Goal: Task Accomplishment & Management: Use online tool/utility

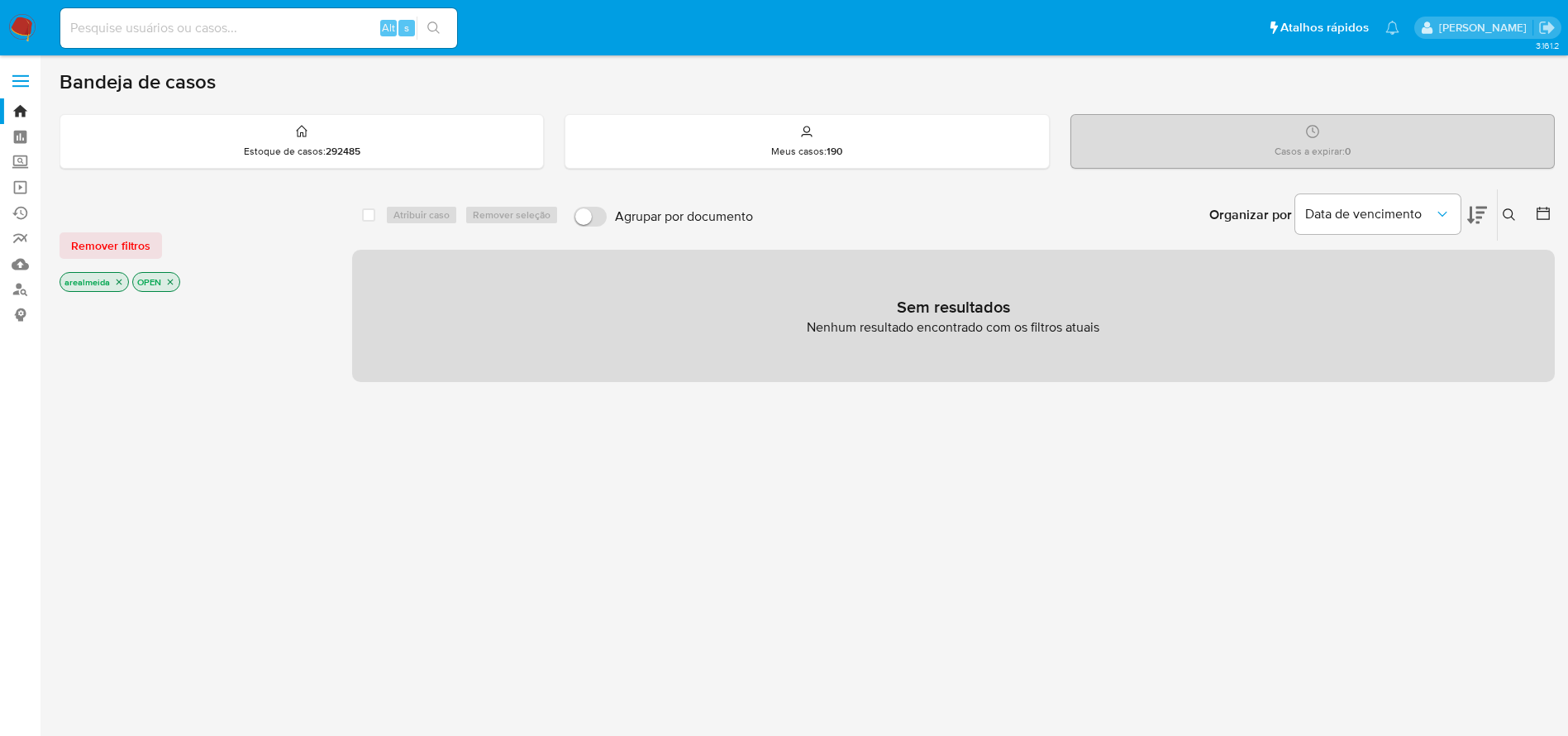
click at [120, 279] on icon "close-filter" at bounding box center [119, 282] width 10 height 10
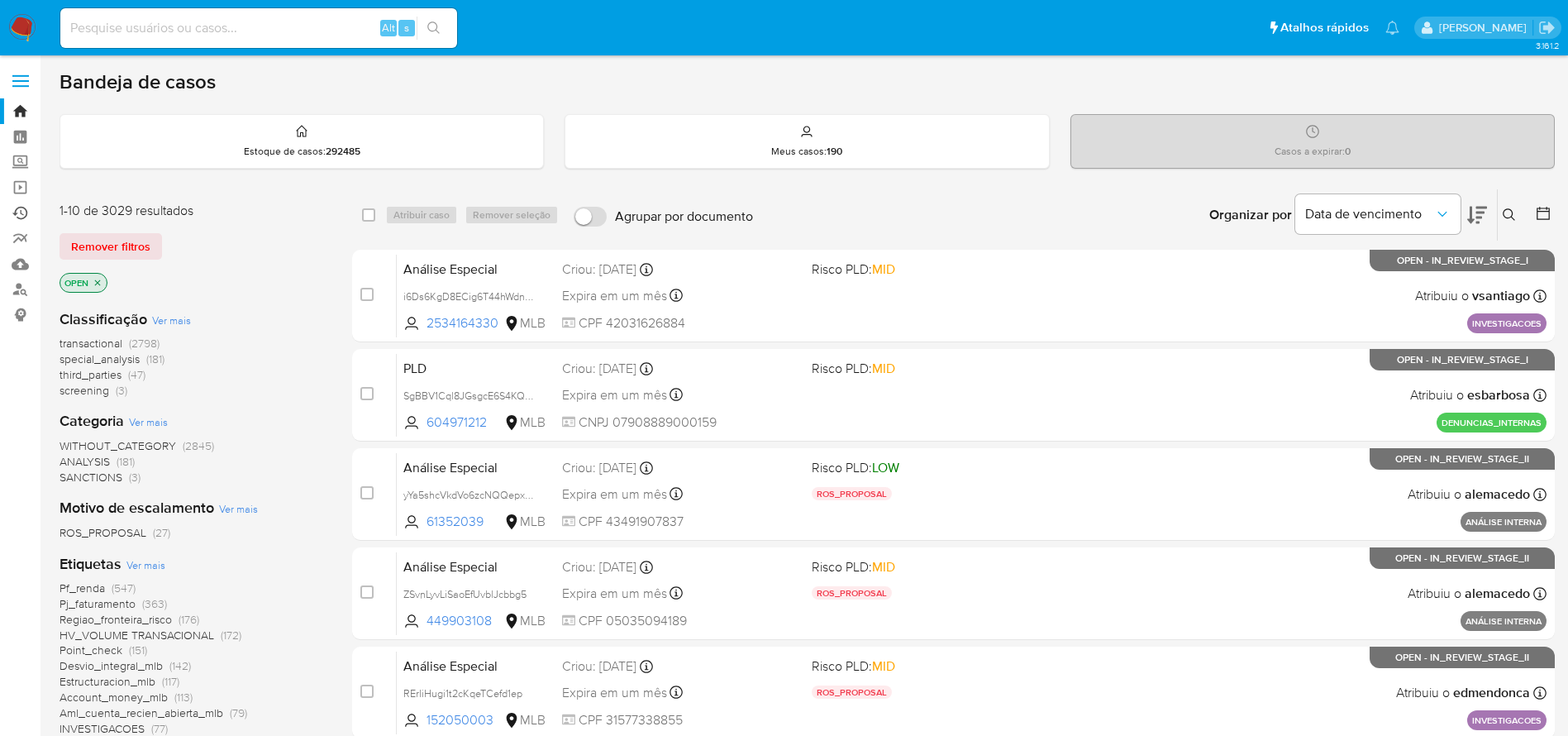
click at [19, 216] on link "Ejecuções automáticas" at bounding box center [98, 213] width 197 height 26
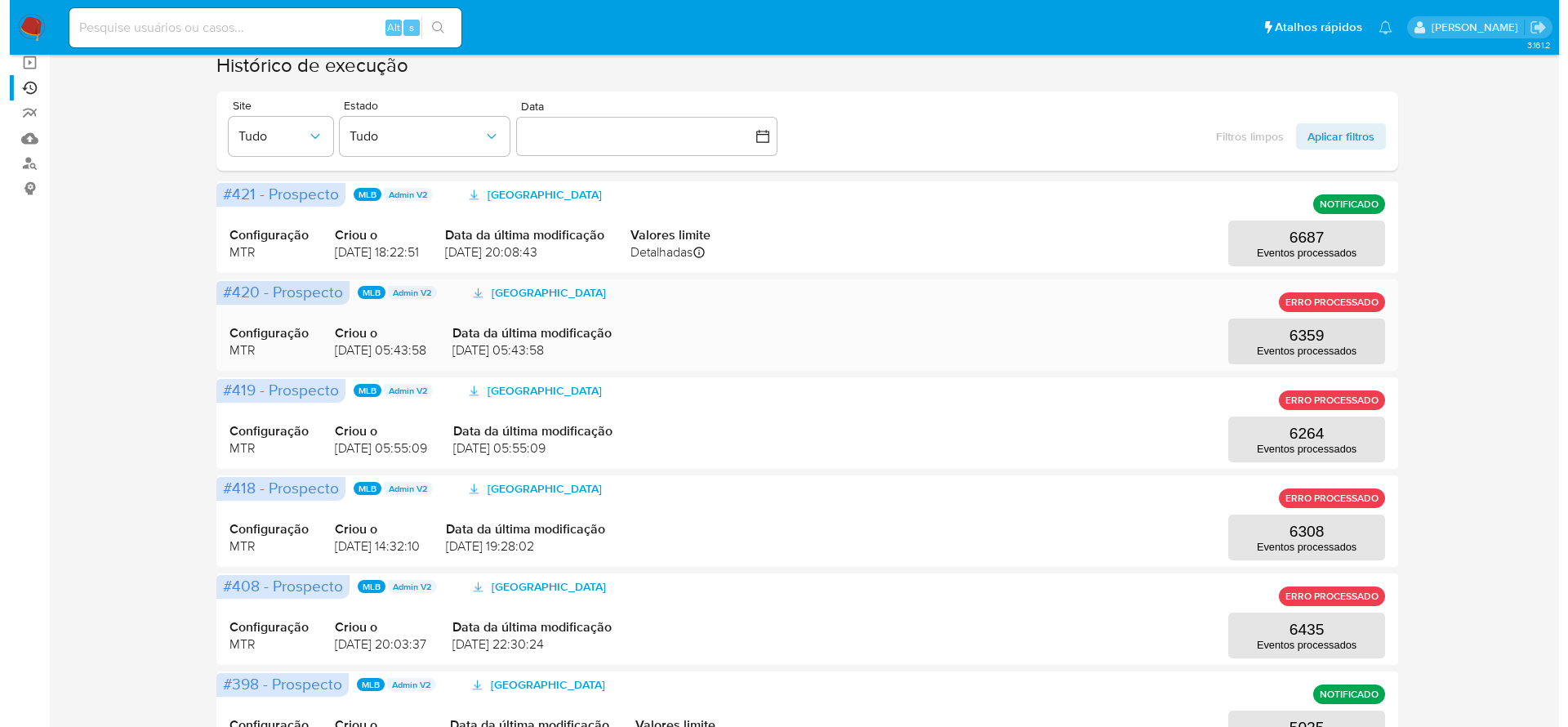
scroll to position [245, 0]
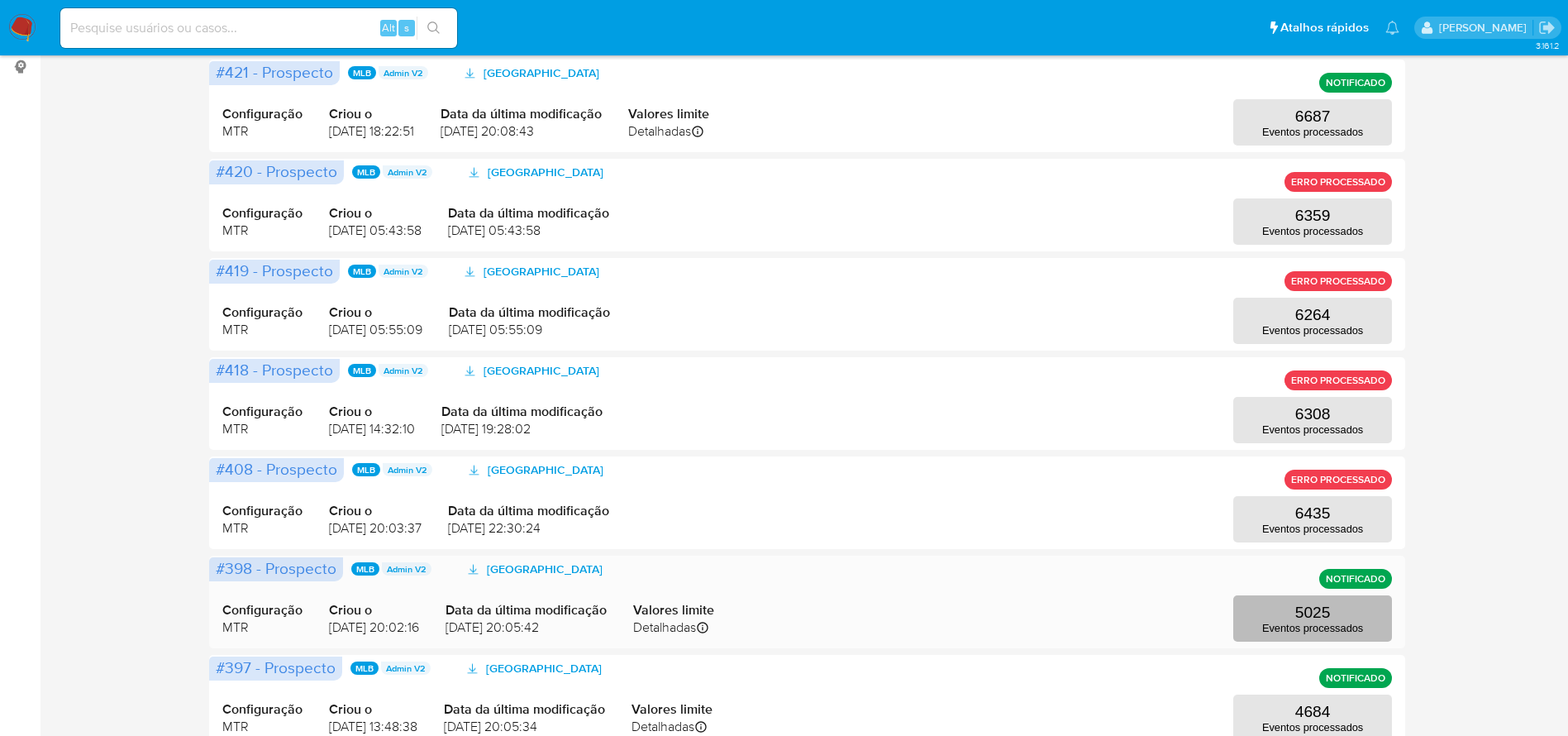
click at [1303, 603] on p "5025" at bounding box center [1313, 612] width 35 height 18
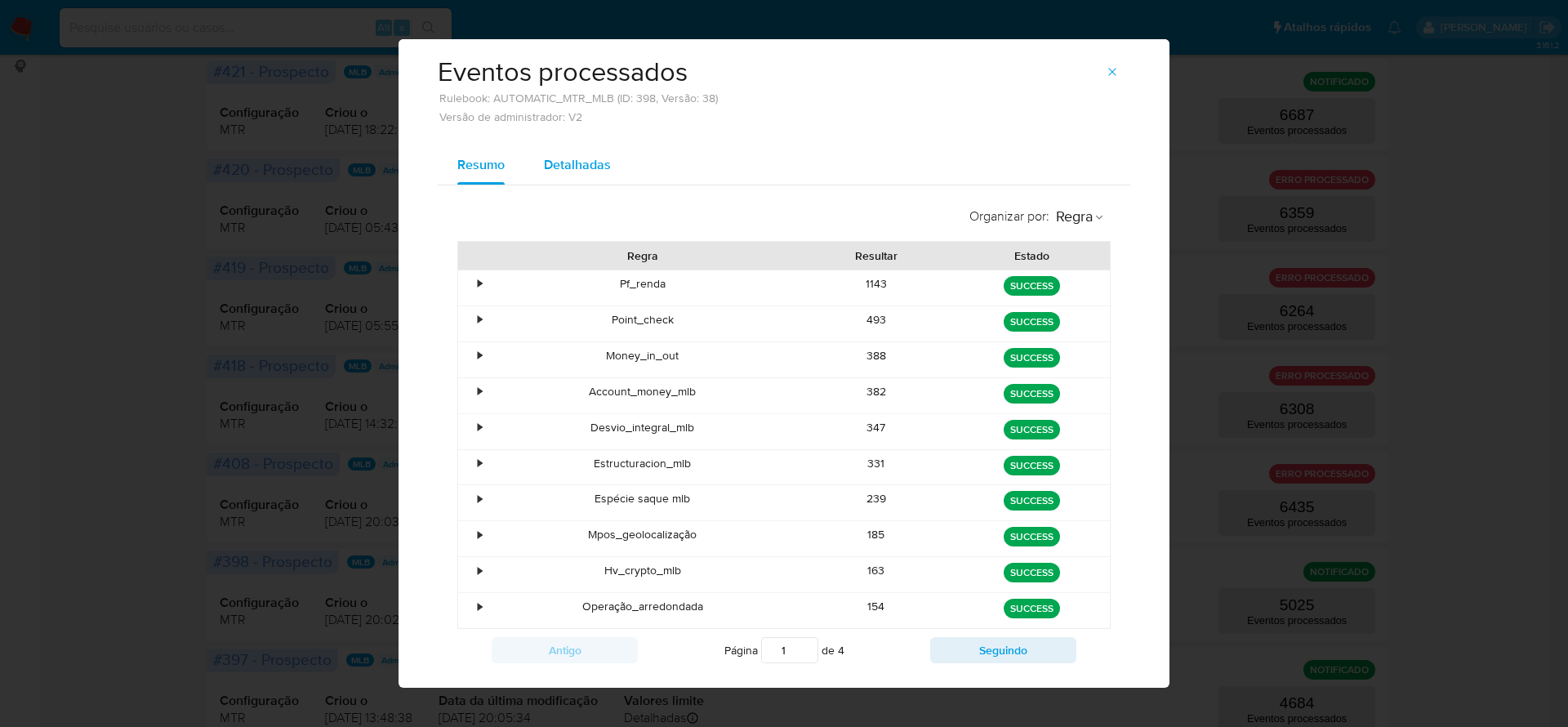
scroll to position [0, 0]
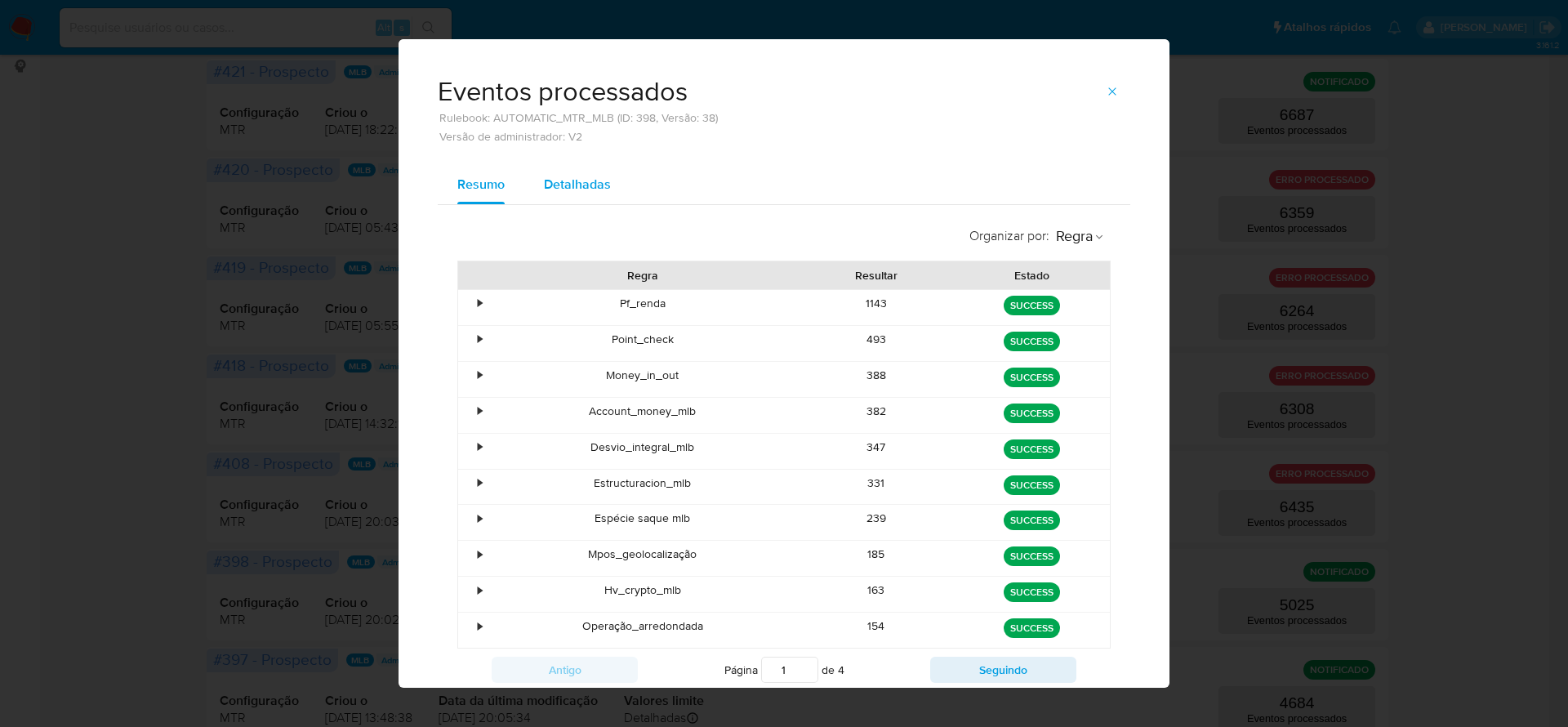
click at [563, 180] on span "Detalhadas" at bounding box center [577, 184] width 67 height 19
select select "10"
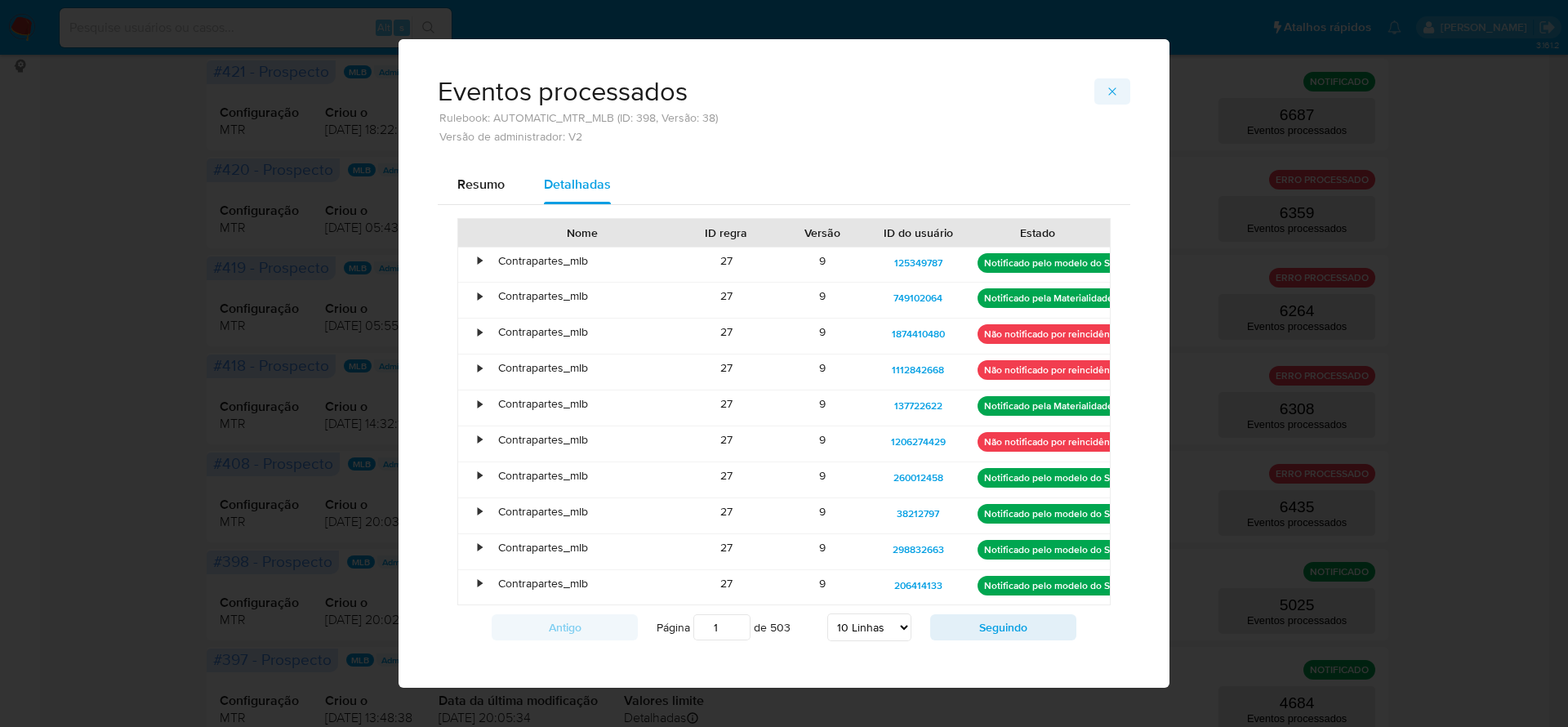
click at [1106, 94] on icon "button" at bounding box center [1113, 91] width 13 height 13
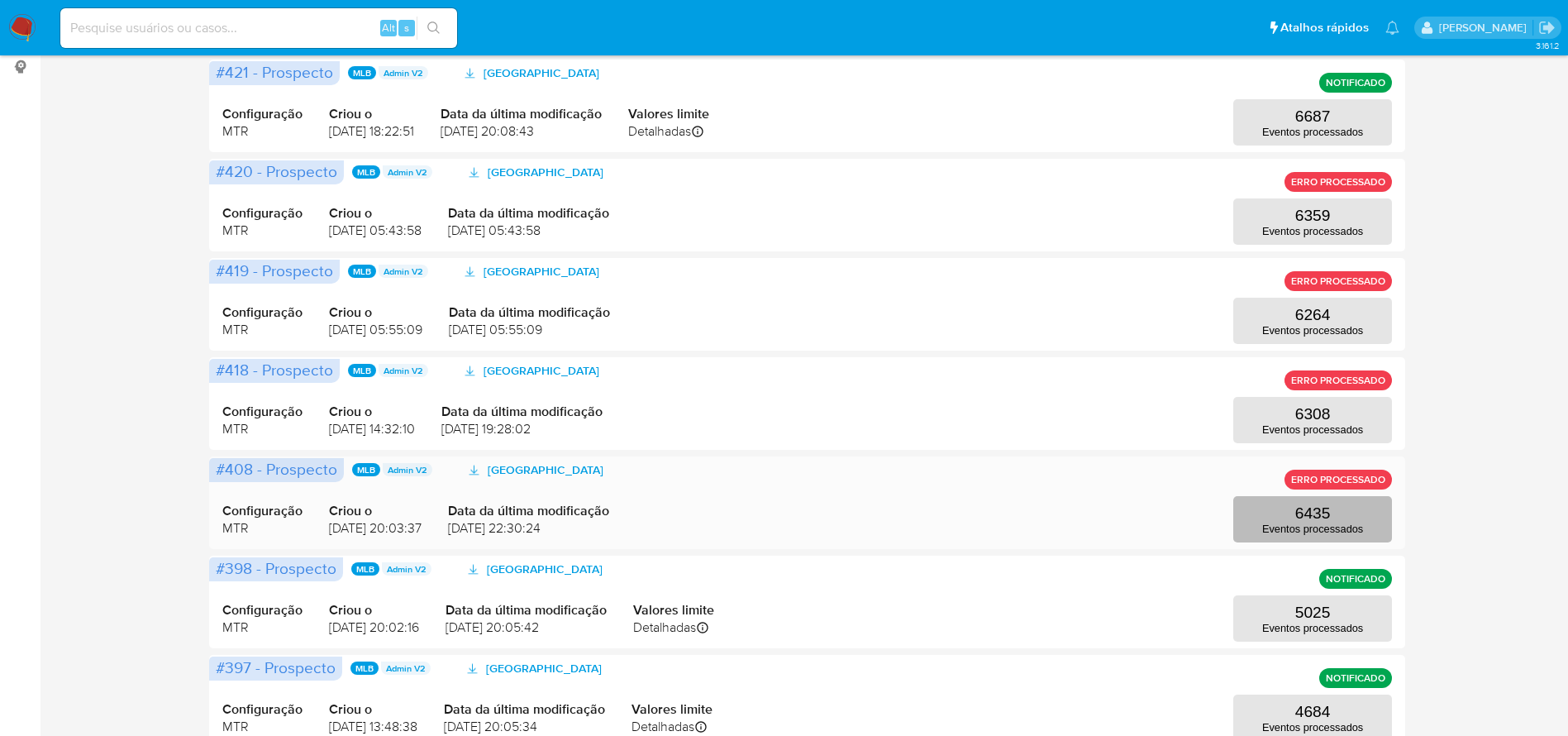
click at [1328, 512] on p "6435" at bounding box center [1313, 513] width 35 height 18
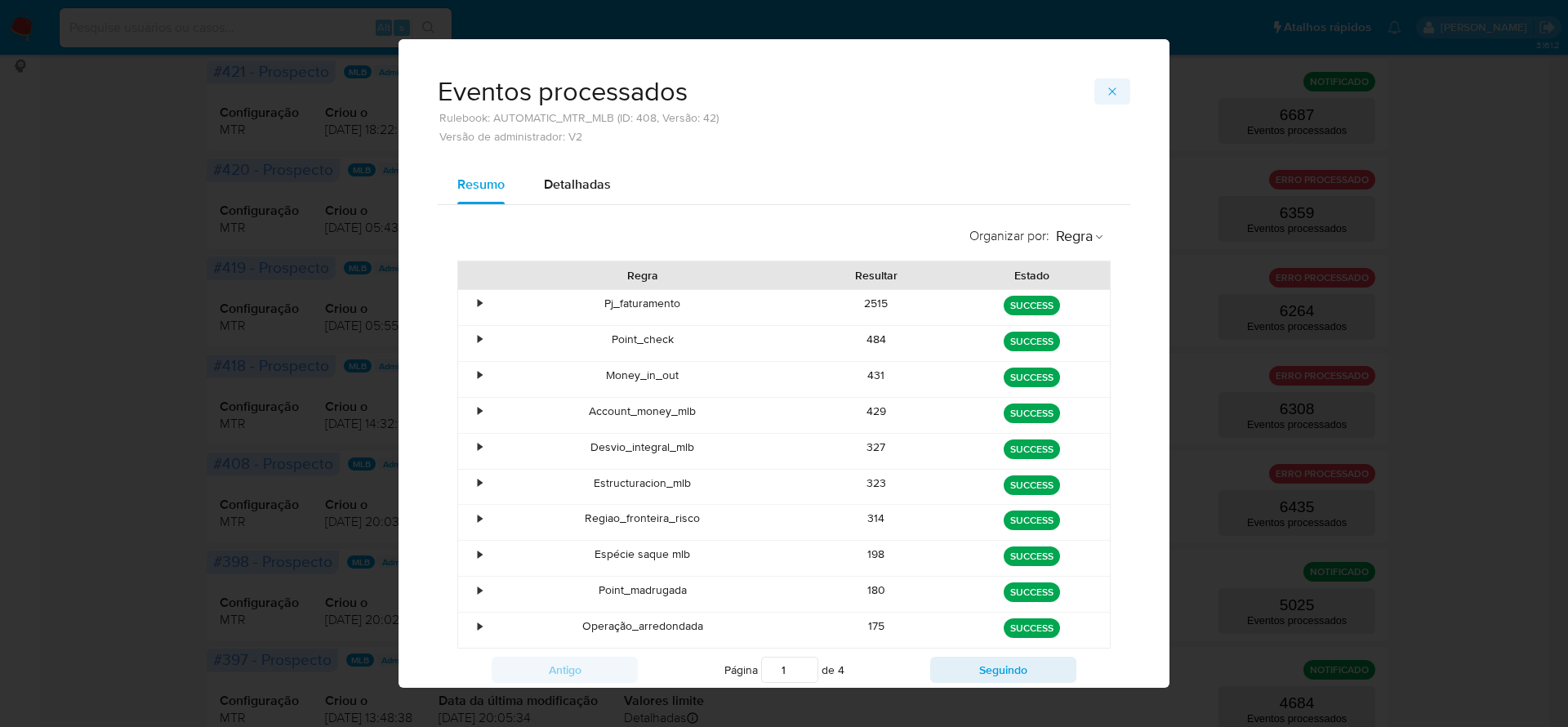
click at [1106, 85] on icon "button" at bounding box center [1113, 91] width 13 height 13
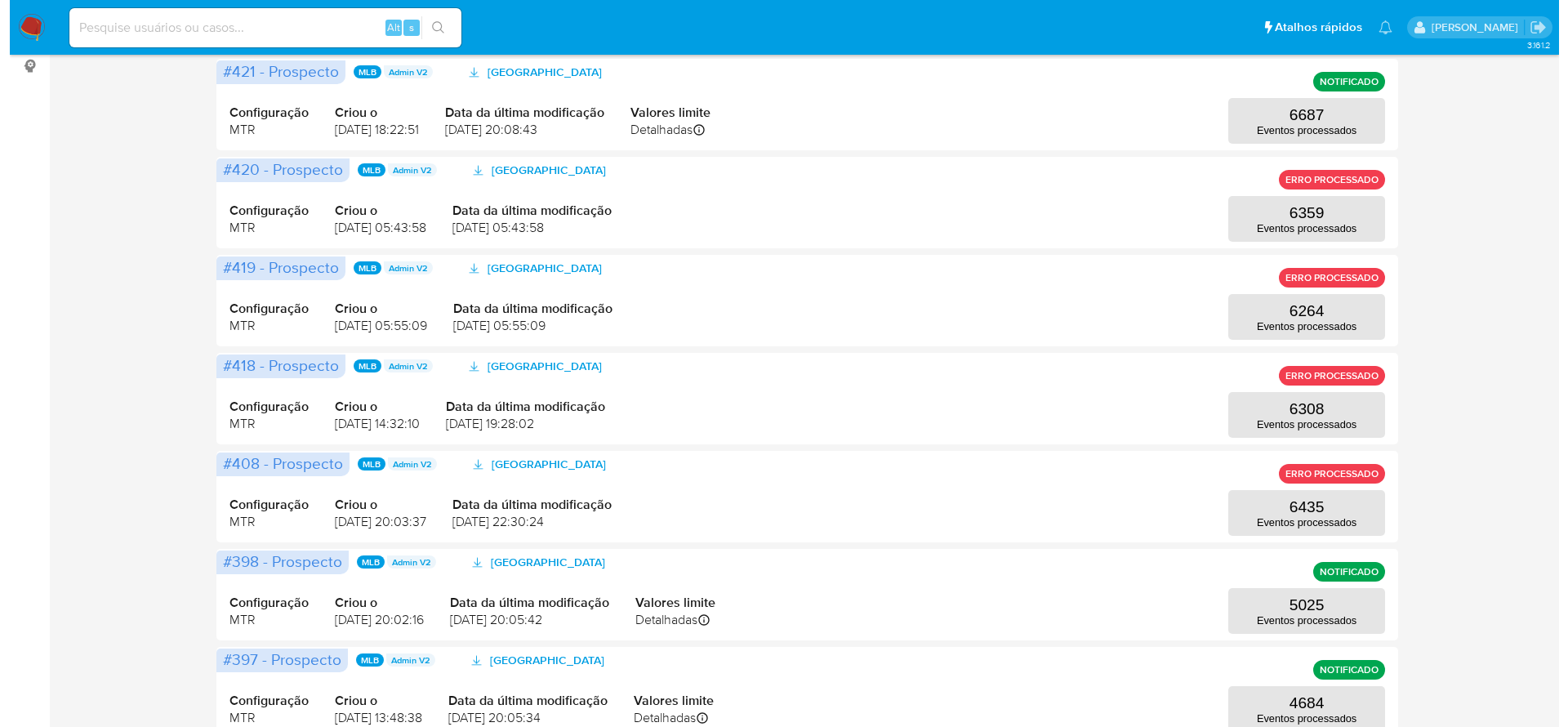
scroll to position [368, 0]
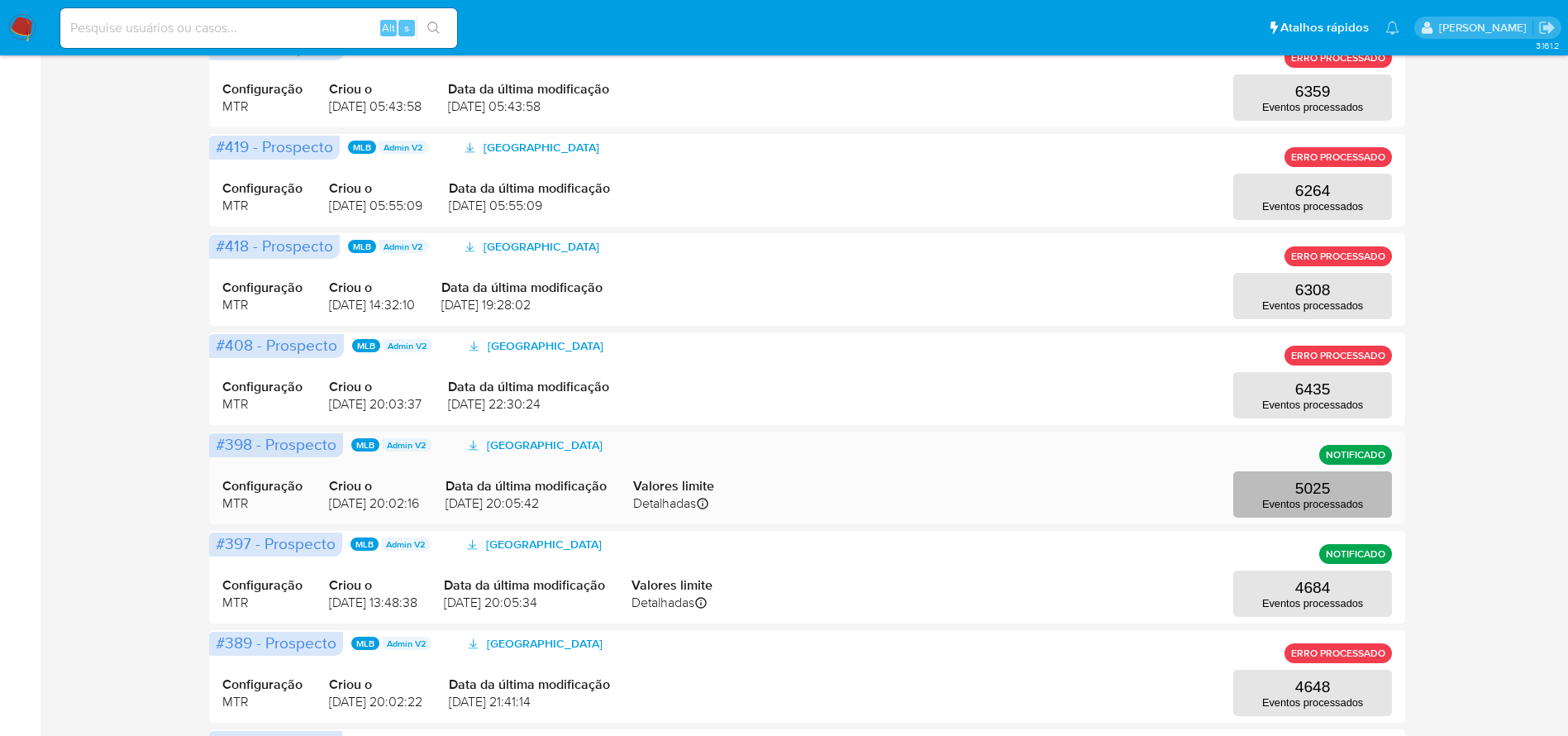
click at [1288, 489] on button "5025 Eventos processados" at bounding box center [1313, 494] width 158 height 47
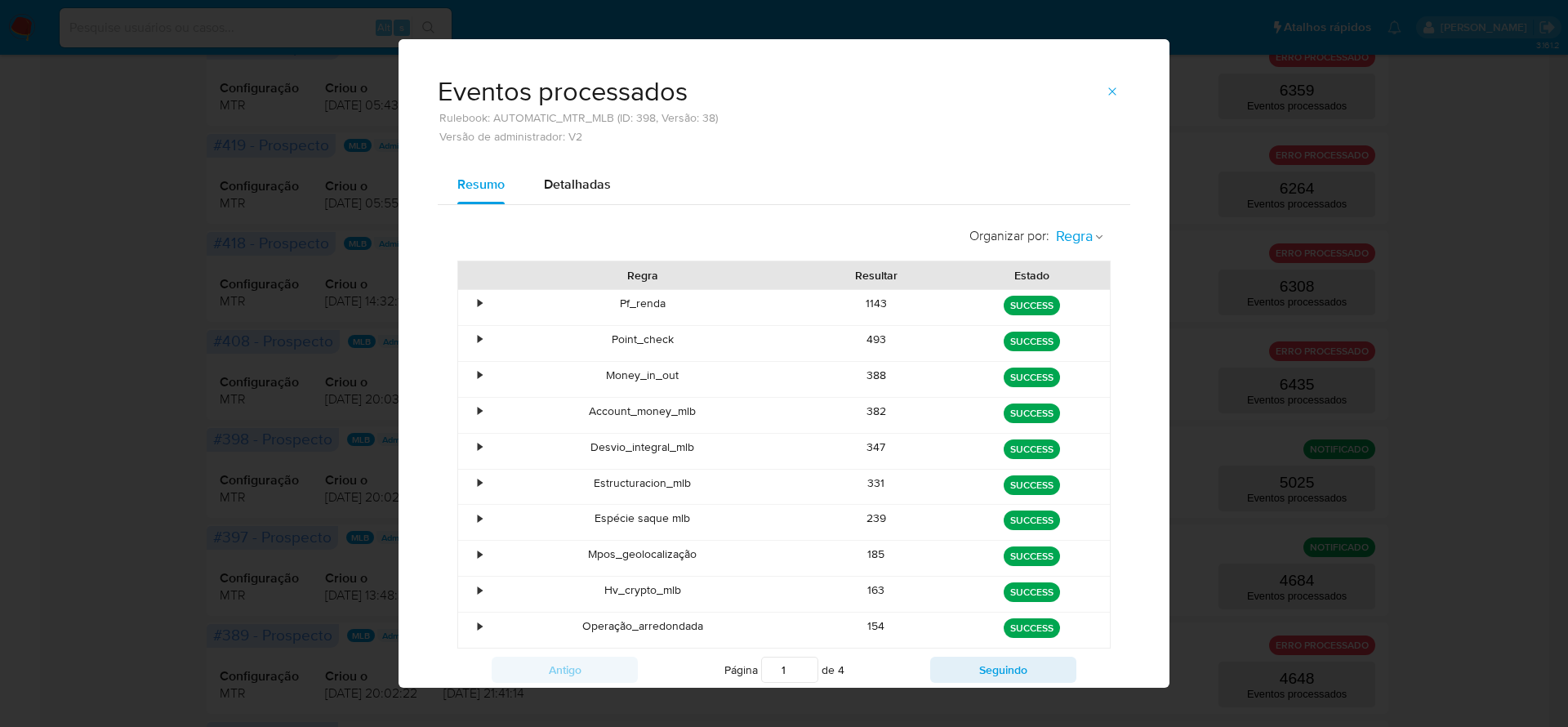
click at [1097, 236] on icon "button" at bounding box center [1099, 238] width 7 height 4
click at [1073, 268] on span "Estado" at bounding box center [1074, 273] width 39 height 16
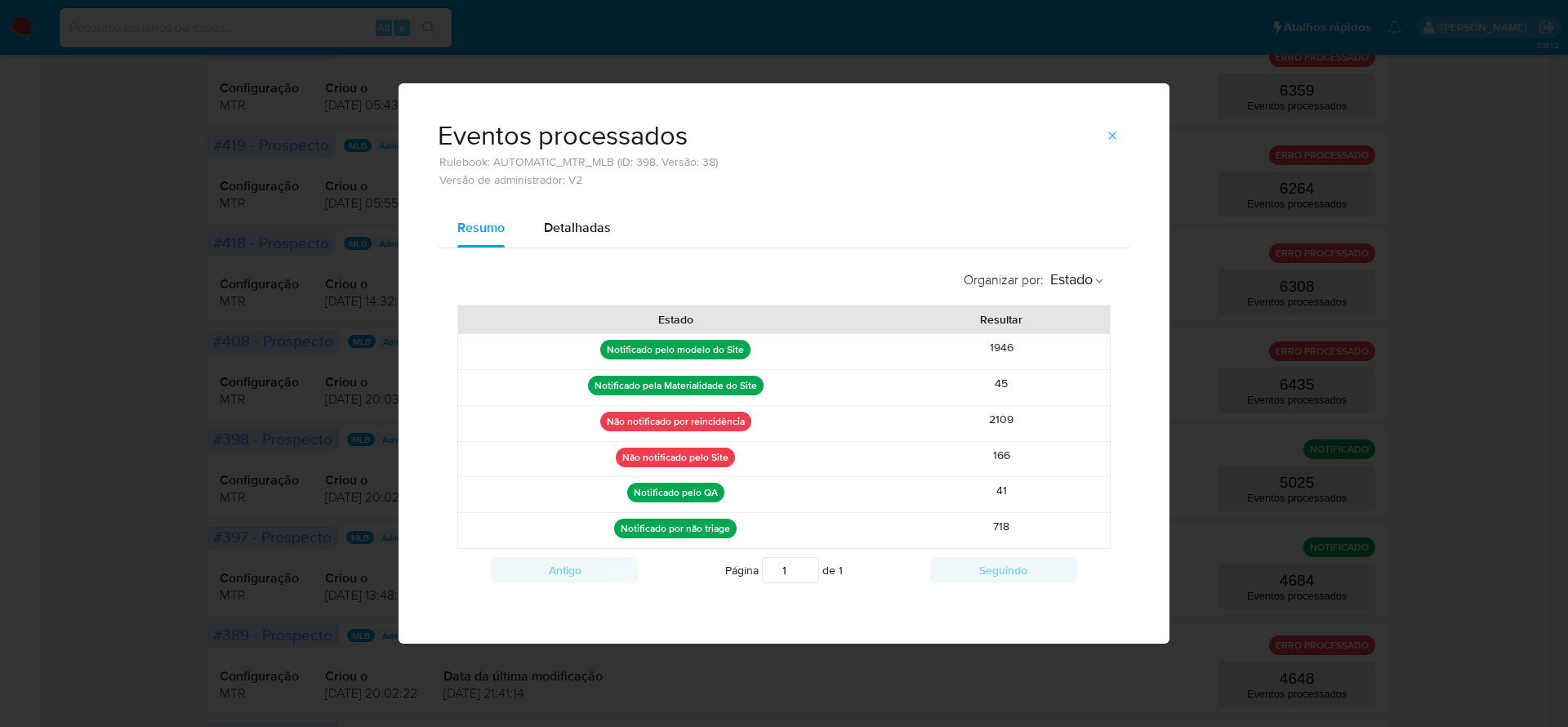
drag, startPoint x: 1034, startPoint y: 381, endPoint x: 669, endPoint y: 376, distance: 365.0
click at [669, 376] on div "Notificado pela Materialidade do Site 45" at bounding box center [784, 387] width 652 height 35
drag, startPoint x: 1031, startPoint y: 527, endPoint x: 682, endPoint y: 528, distance: 349.0
click at [682, 528] on div "Notificado por não triage 718" at bounding box center [784, 530] width 652 height 35
drag, startPoint x: 1026, startPoint y: 421, endPoint x: 949, endPoint y: 421, distance: 77.0
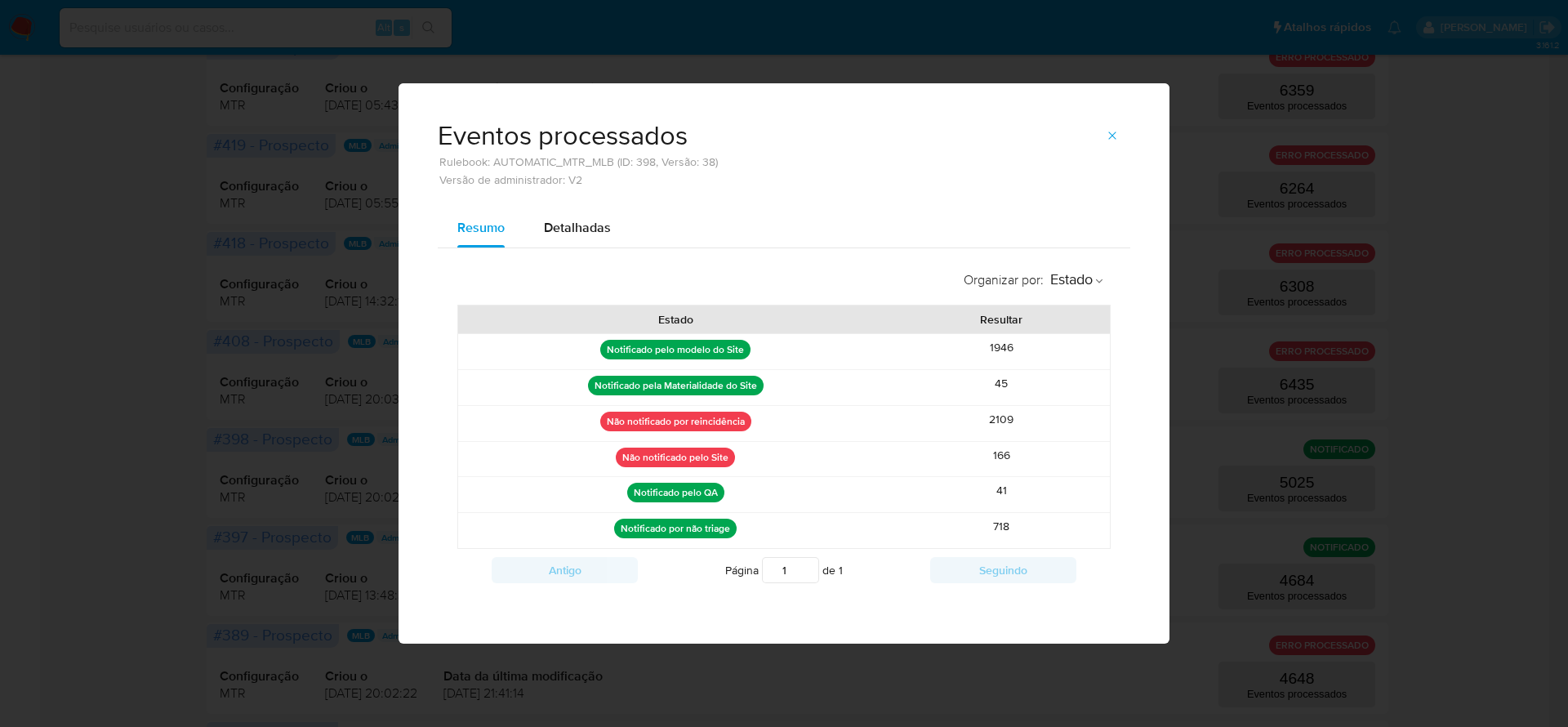
click at [949, 421] on div "2109" at bounding box center [1001, 423] width 217 height 35
drag, startPoint x: 1013, startPoint y: 455, endPoint x: 963, endPoint y: 454, distance: 50.0
click at [963, 454] on div "166" at bounding box center [1001, 459] width 217 height 35
drag, startPoint x: 628, startPoint y: 501, endPoint x: 999, endPoint y: 496, distance: 371.0
click at [999, 496] on div "Notificado pelo QA 41" at bounding box center [784, 494] width 652 height 35
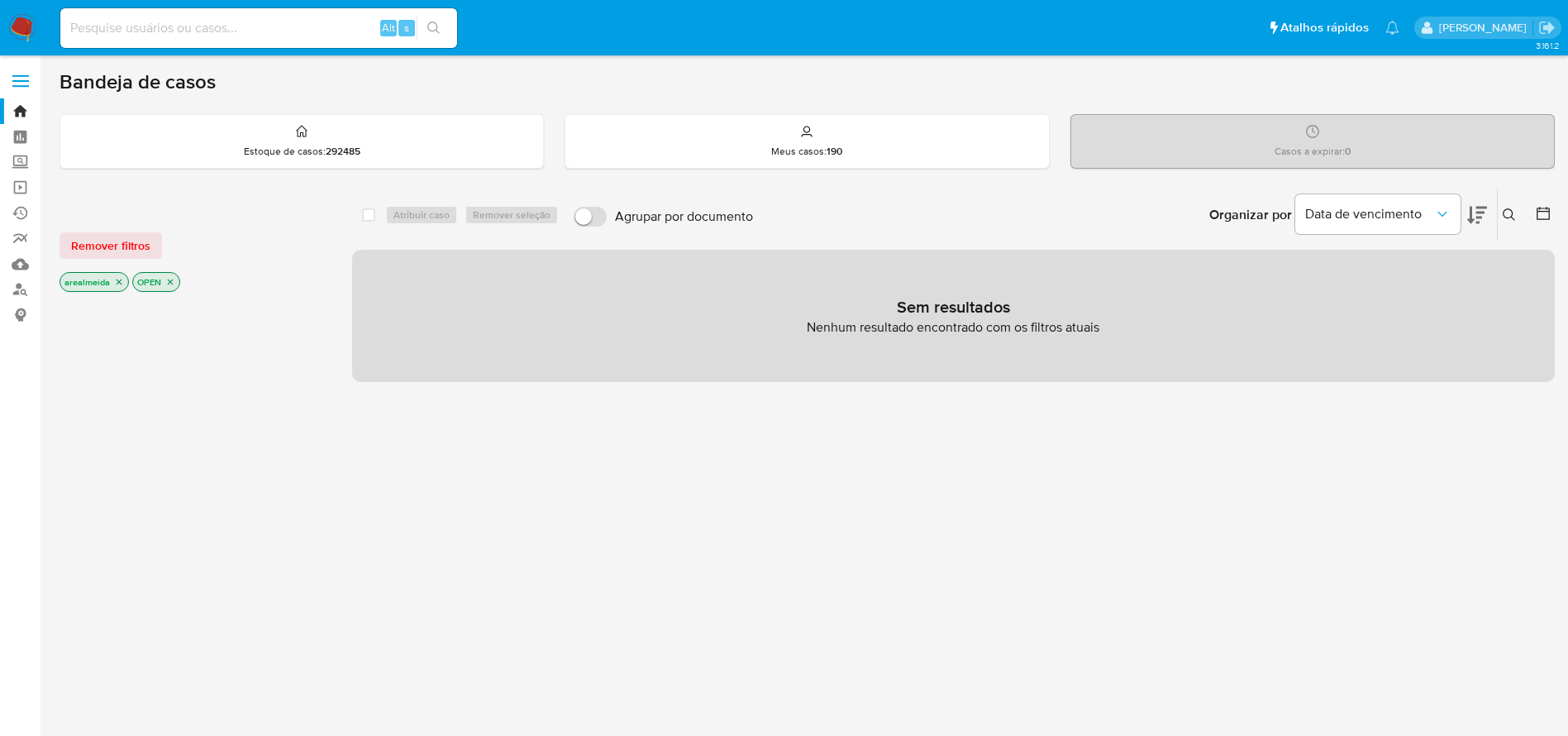
click at [117, 281] on icon "close-filter" at bounding box center [119, 283] width 6 height 6
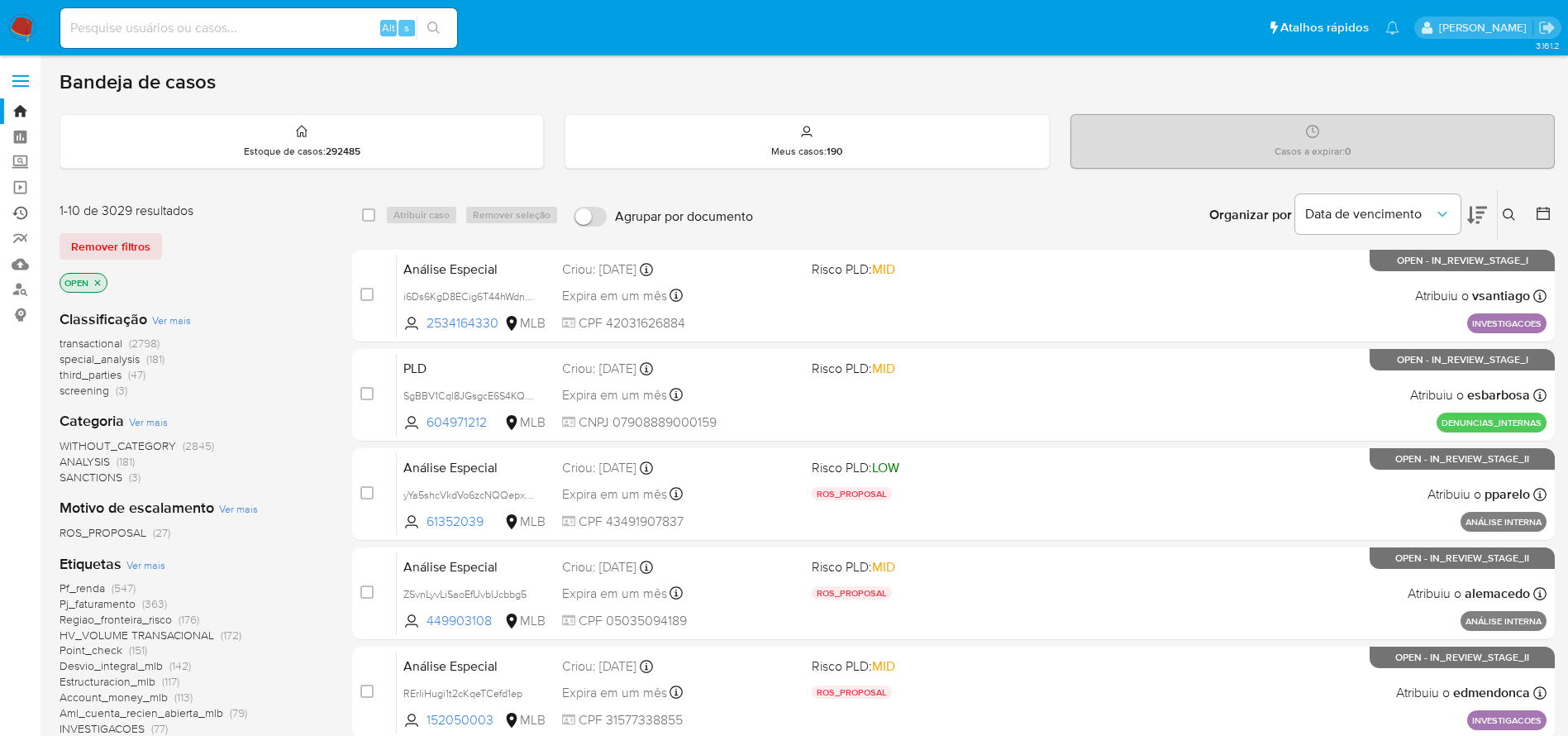
click at [21, 213] on link "Ejecuções automáticas" at bounding box center [98, 213] width 197 height 26
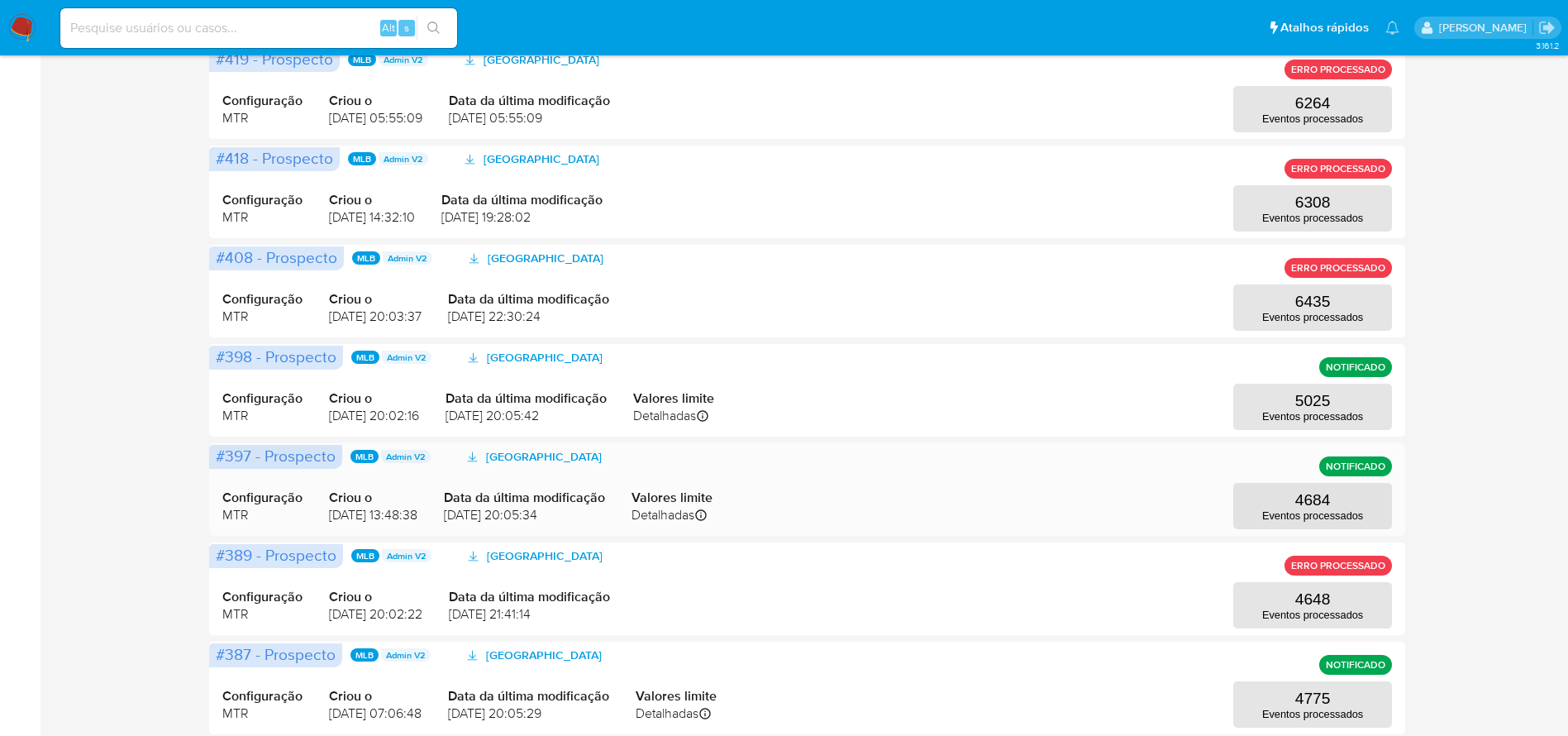
scroll to position [496, 0]
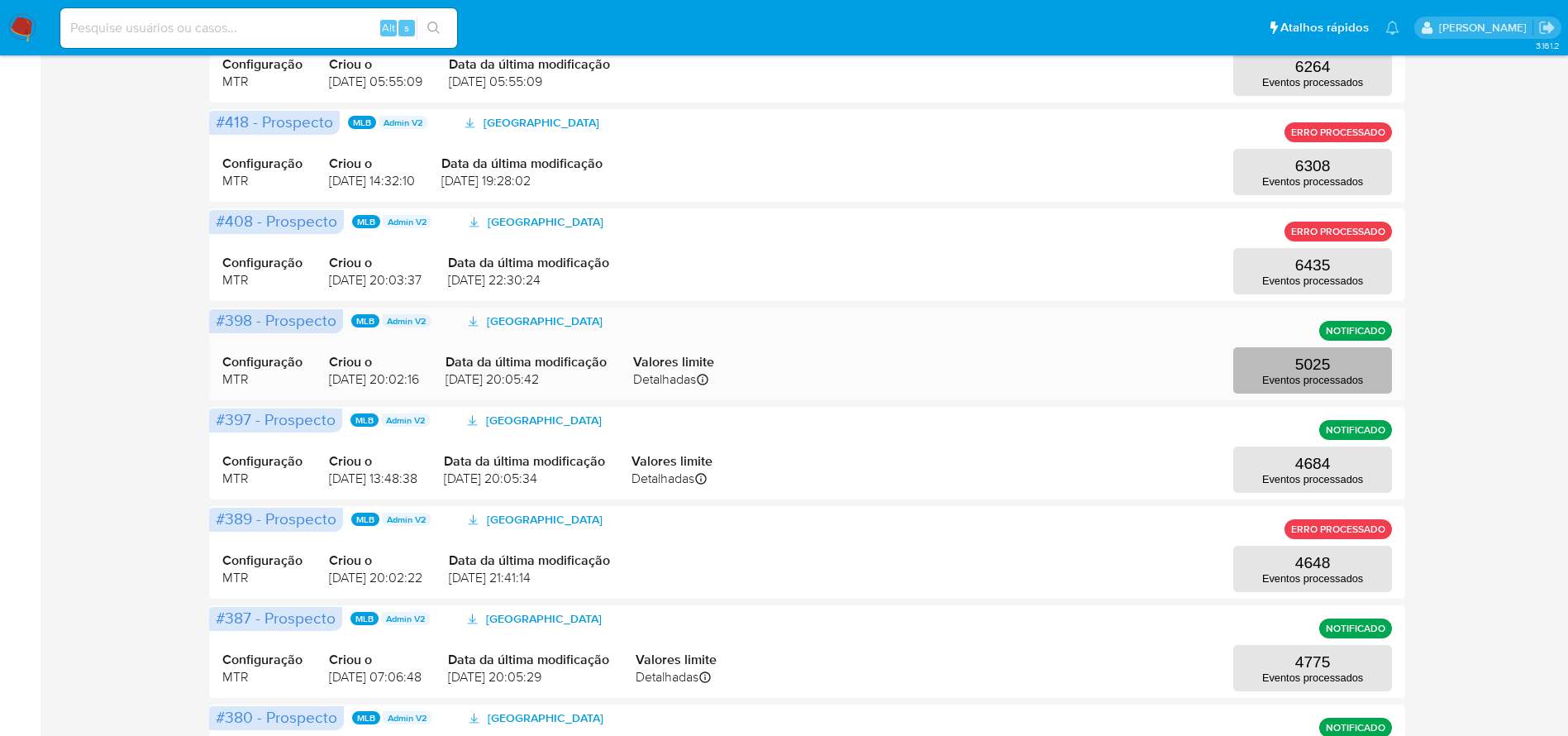
click at [1316, 374] on p "Eventos processados" at bounding box center [1313, 380] width 101 height 12
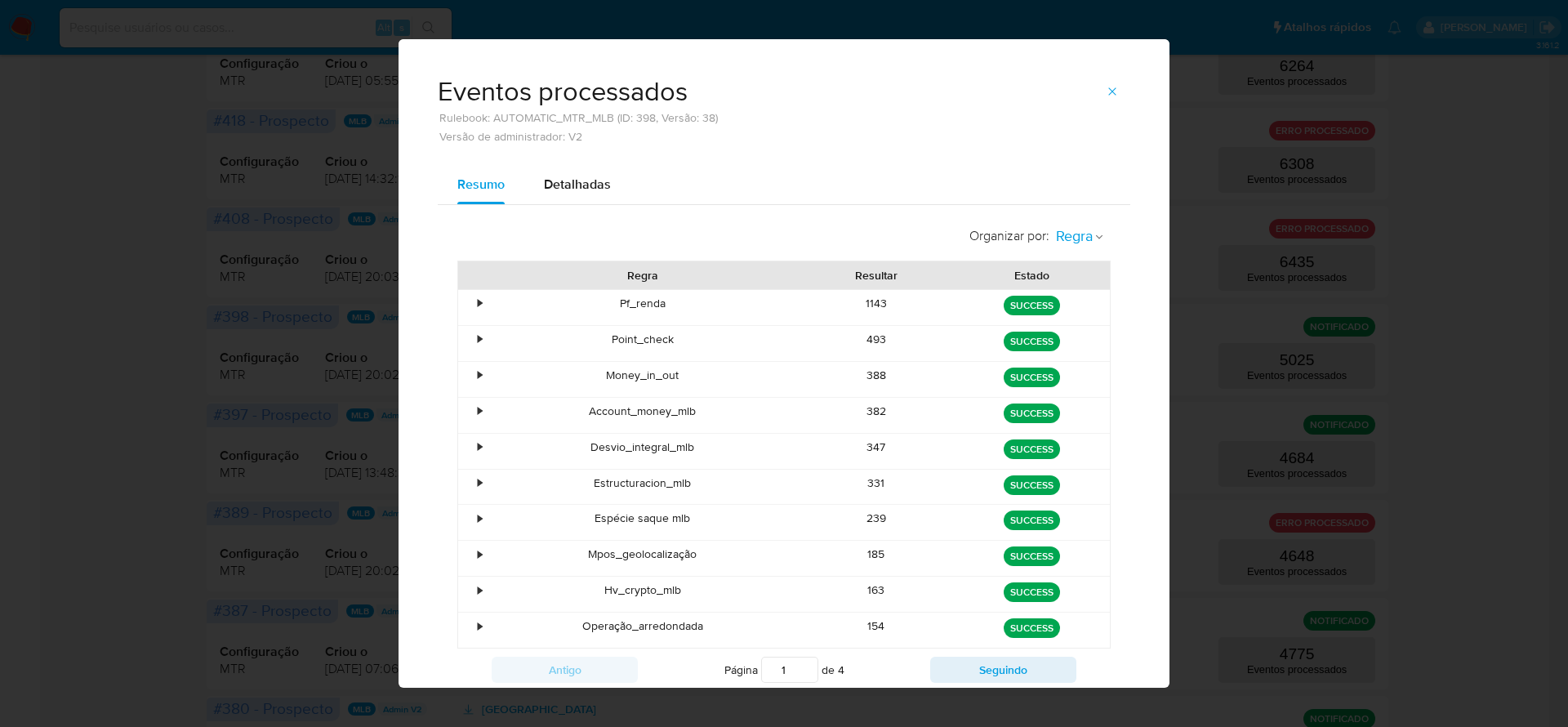
click at [1095, 234] on icon "button" at bounding box center [1099, 237] width 9 height 9
click at [1076, 278] on span "Estado" at bounding box center [1074, 273] width 39 height 16
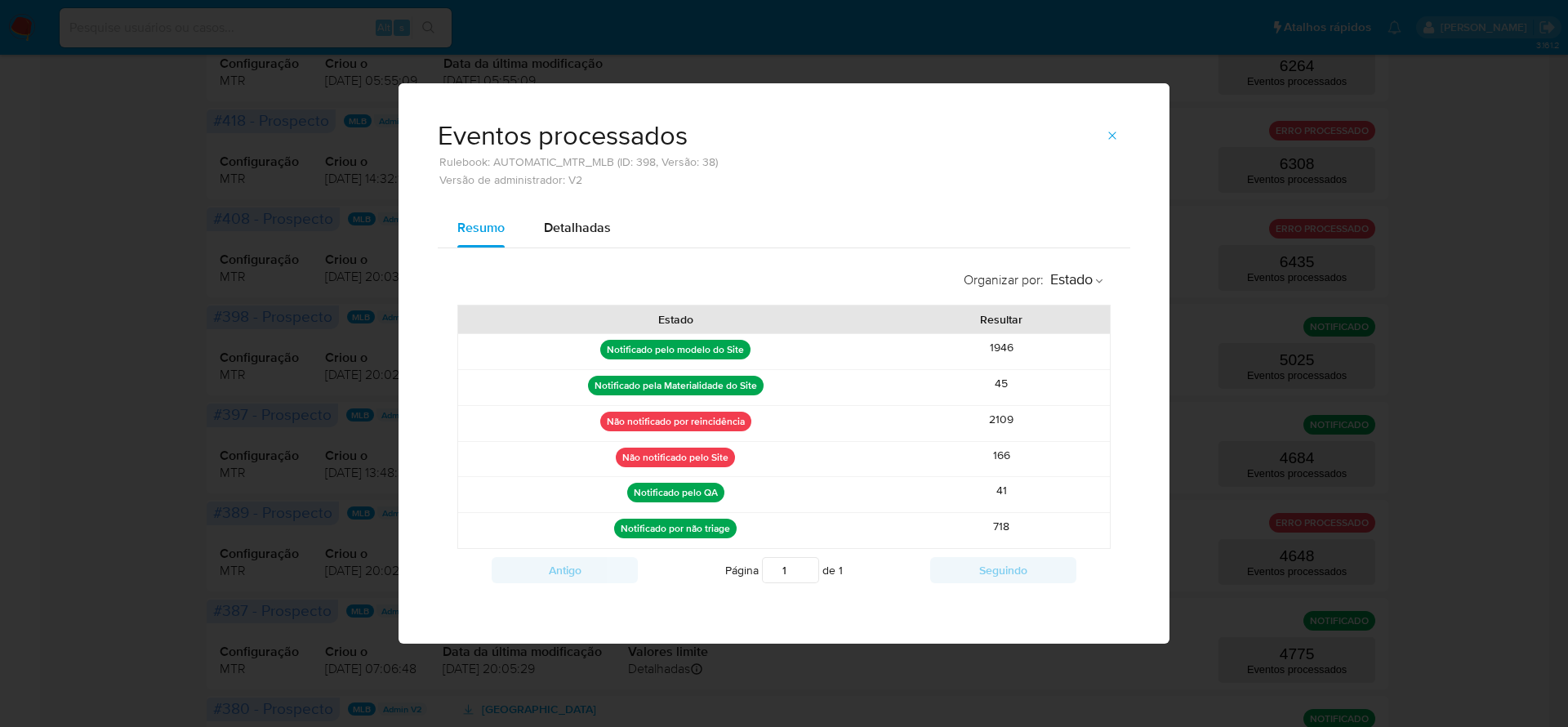
drag, startPoint x: 1037, startPoint y: 428, endPoint x: 955, endPoint y: 426, distance: 82.0
click at [955, 426] on div "2109" at bounding box center [1001, 423] width 217 height 35
drag, startPoint x: 1032, startPoint y: 459, endPoint x: 649, endPoint y: 428, distance: 384.3
click at [649, 428] on div "Notificado pelo modelo do Site 1946 Notificado pela Materialidade do Site 45 Nã…" at bounding box center [784, 440] width 653 height 216
click at [1101, 492] on div "41" at bounding box center [1001, 494] width 217 height 35
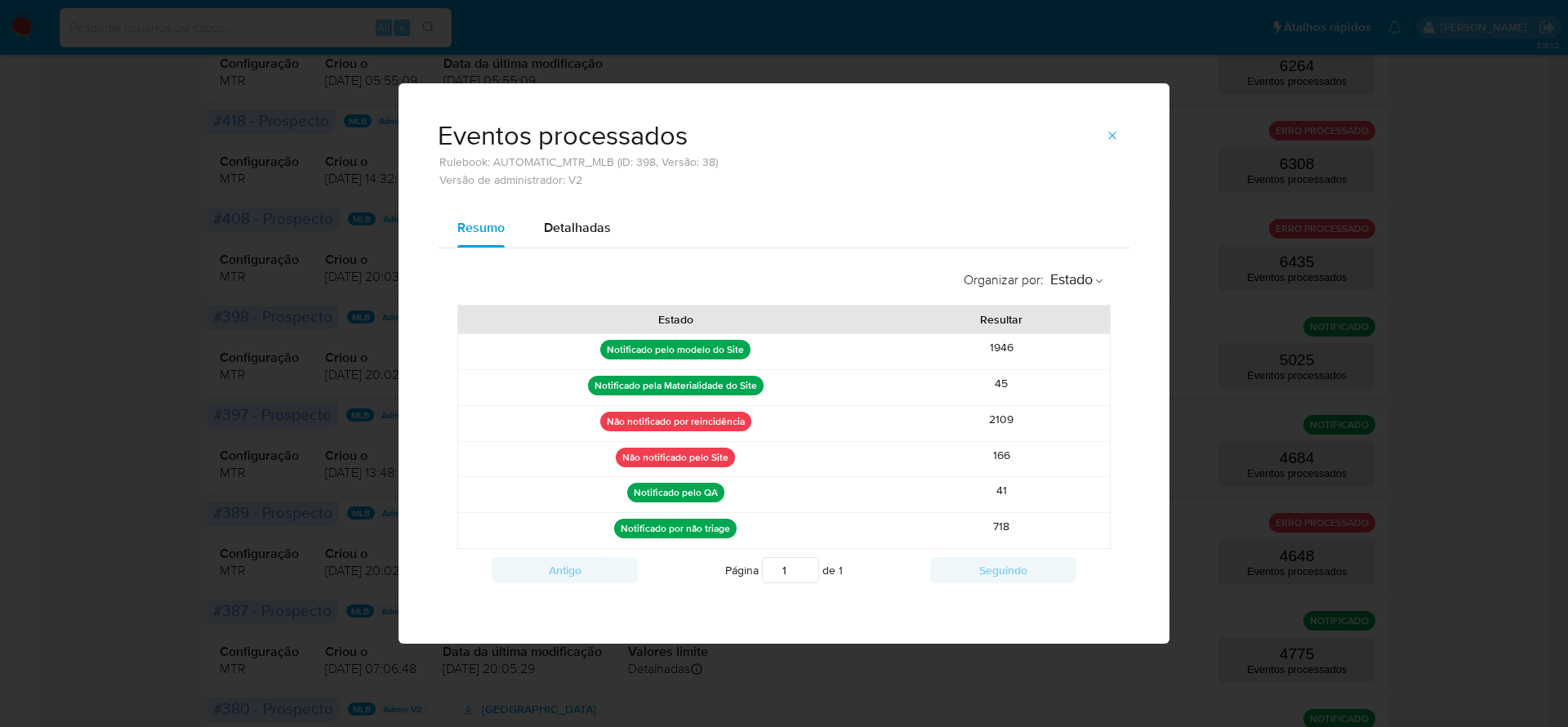
drag, startPoint x: 862, startPoint y: 514, endPoint x: 642, endPoint y: 487, distance: 221.7
click at [642, 487] on div "Notificado pelo modelo do Site 1946 Notificado pela Materialidade do Site 45 Nã…" at bounding box center [784, 440] width 653 height 216
click at [1114, 138] on icon "button" at bounding box center [1113, 136] width 13 height 13
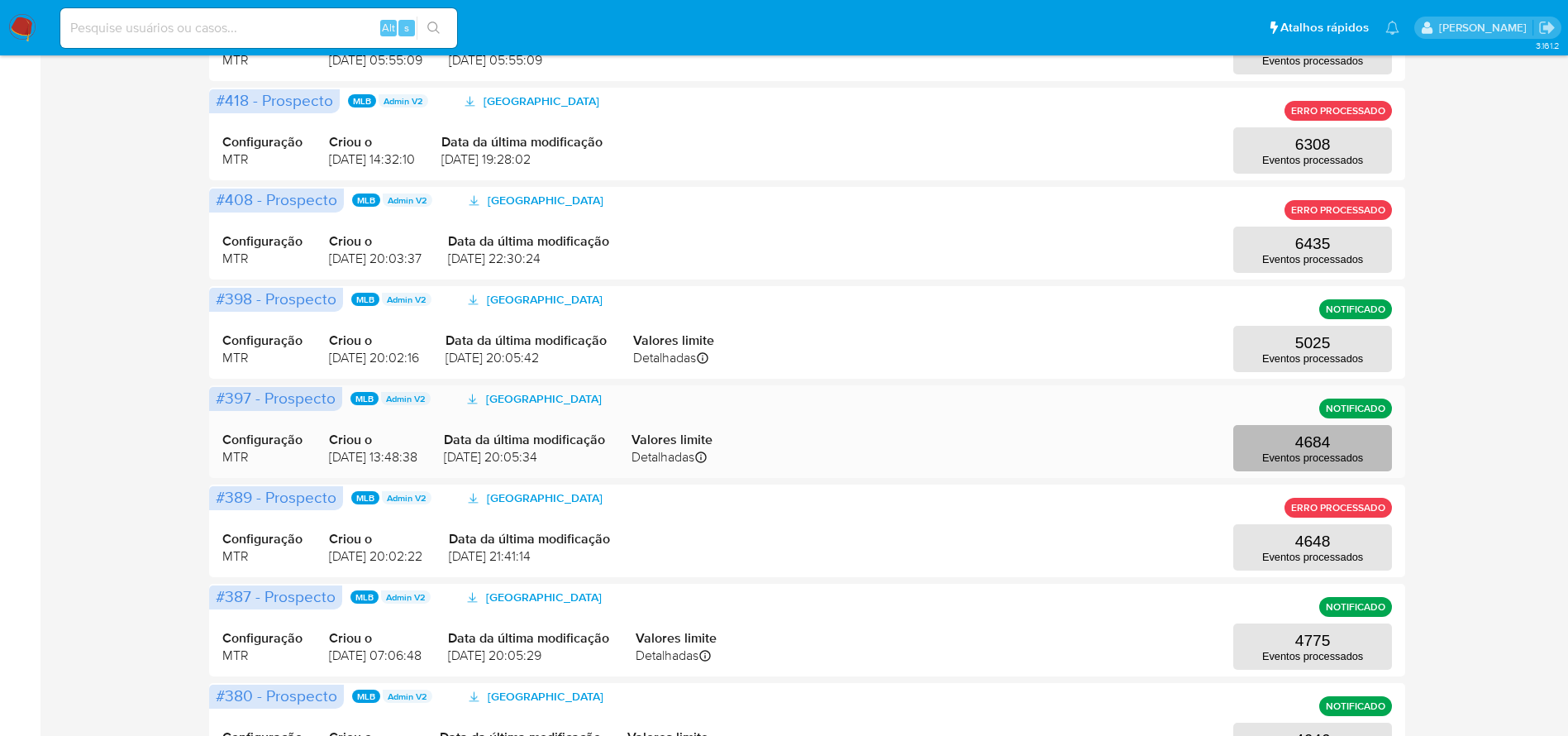
scroll to position [557, 0]
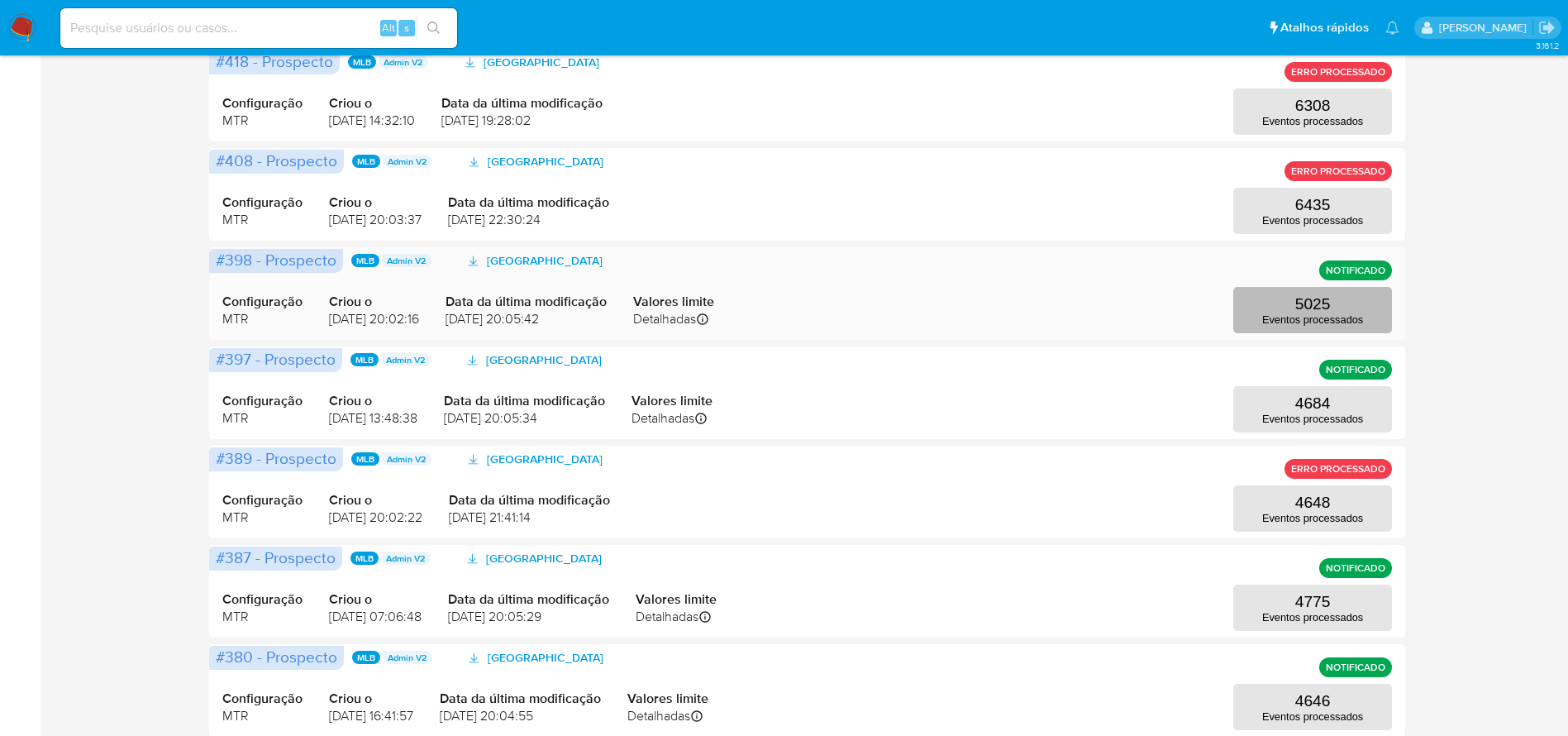
click at [1316, 298] on p "5025" at bounding box center [1313, 304] width 35 height 18
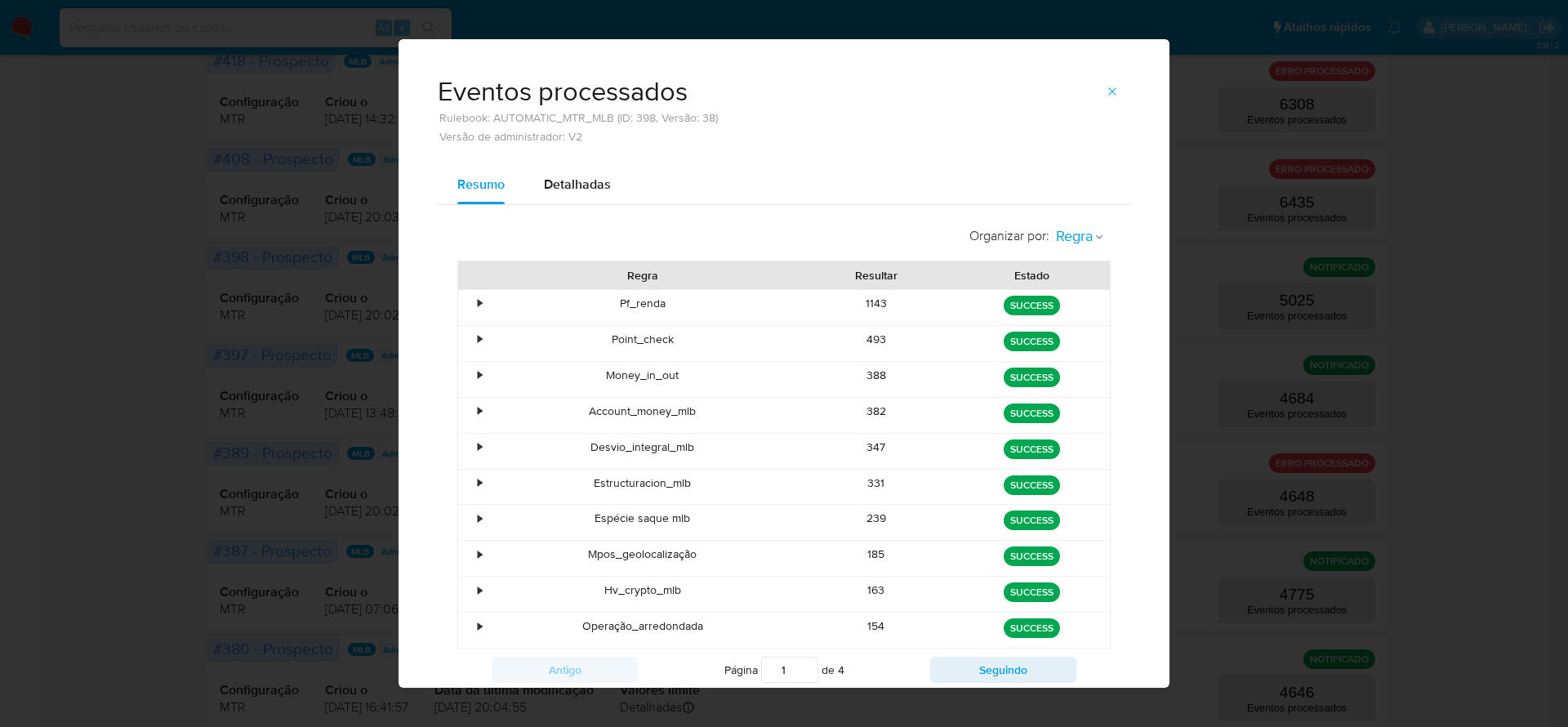
click at [1095, 242] on div "button" at bounding box center [1099, 237] width 9 height 15
click at [1073, 272] on span "Estado" at bounding box center [1074, 273] width 39 height 16
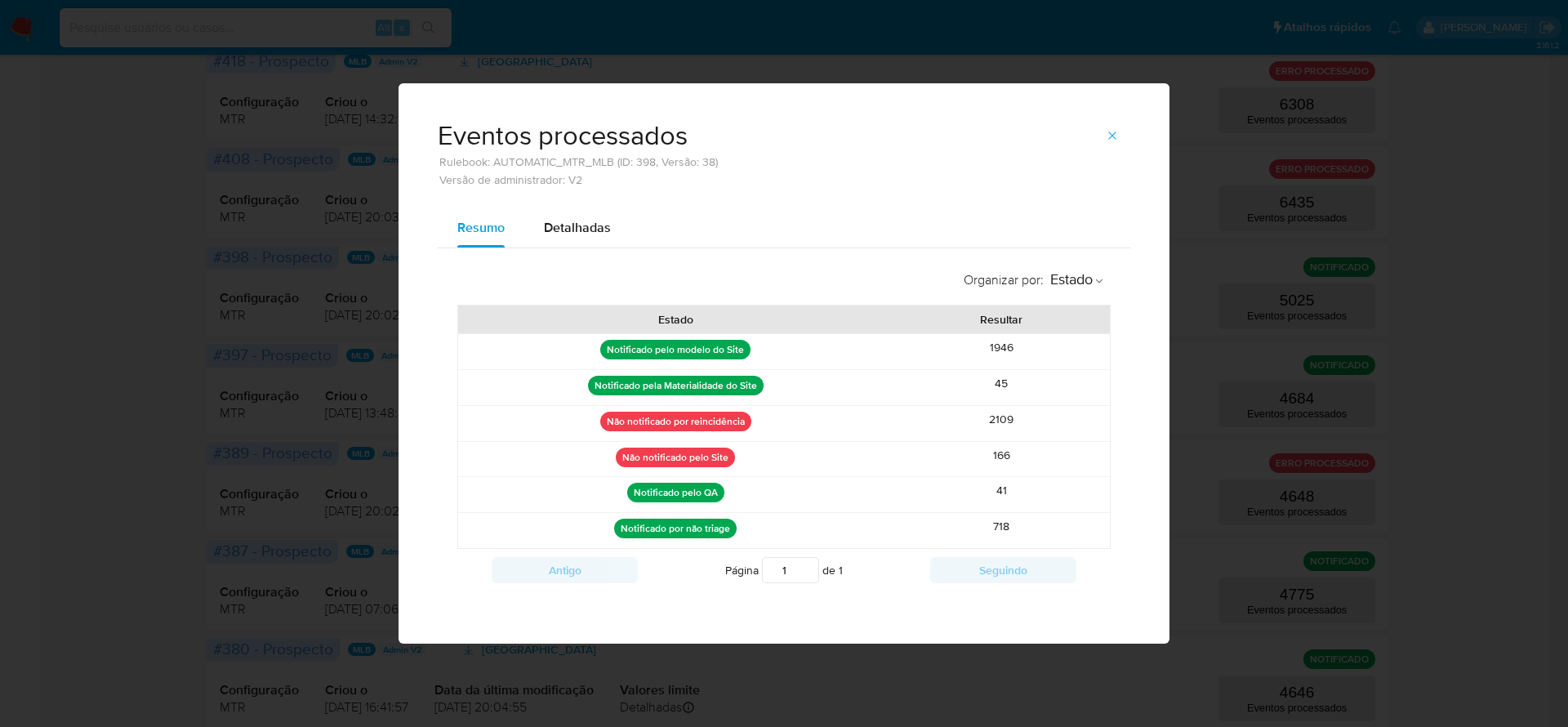
drag, startPoint x: 1020, startPoint y: 350, endPoint x: 1015, endPoint y: 382, distance: 32.4
click at [1015, 382] on div "Notificado pelo modelo do Site 1946 Notificado pela Materialidade do Site 45 Nã…" at bounding box center [784, 440] width 653 height 216
click at [1012, 346] on div "1946" at bounding box center [1001, 351] width 217 height 35
drag, startPoint x: 1024, startPoint y: 525, endPoint x: 657, endPoint y: 534, distance: 367.1
click at [657, 534] on div "Notificado por não triage 718" at bounding box center [784, 530] width 652 height 35
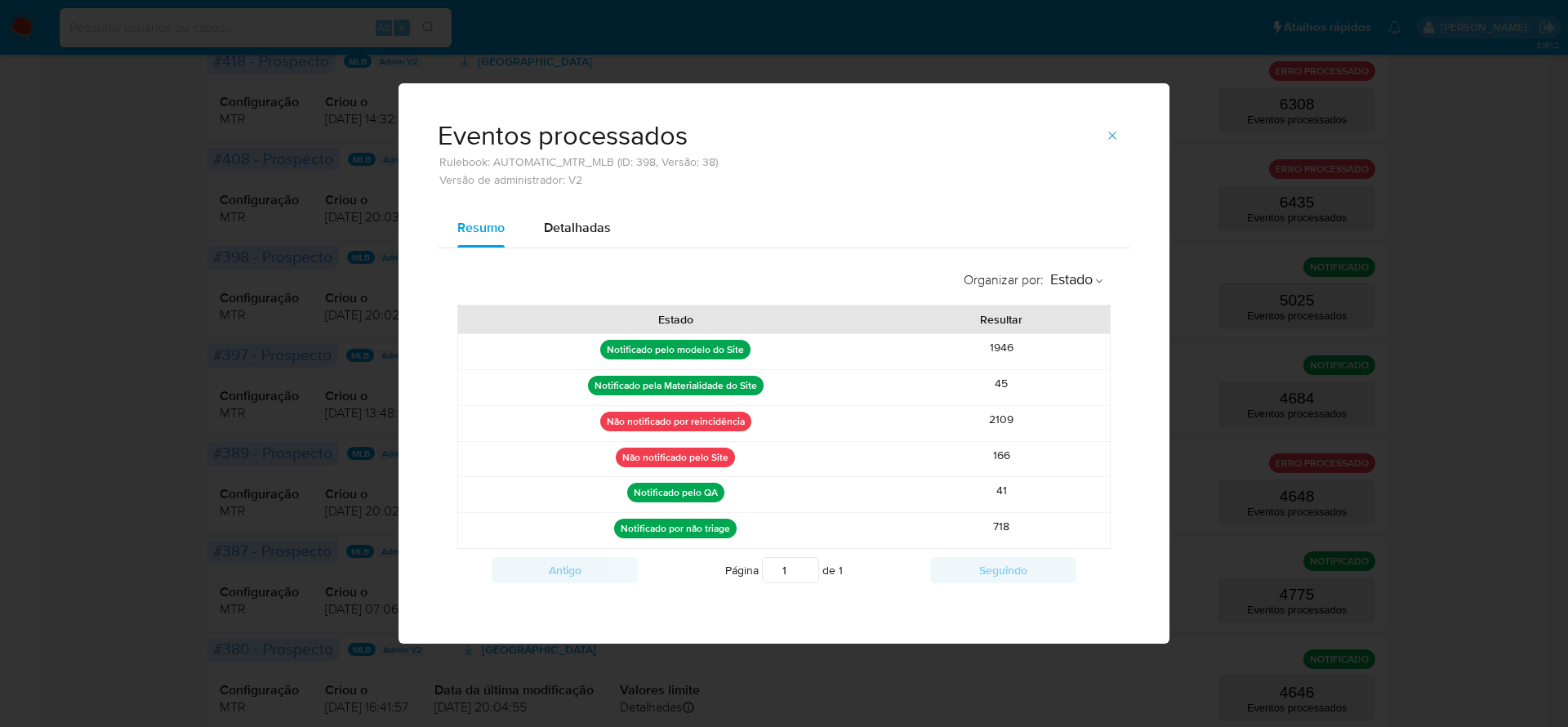
click at [950, 591] on div "Organizar por : Estado Estado Resultar Notificado pelo modelo do Site 1946 Noti…" at bounding box center [784, 426] width 693 height 356
click at [1109, 137] on icon "button" at bounding box center [1113, 136] width 13 height 13
